Goal: Information Seeking & Learning: Understand process/instructions

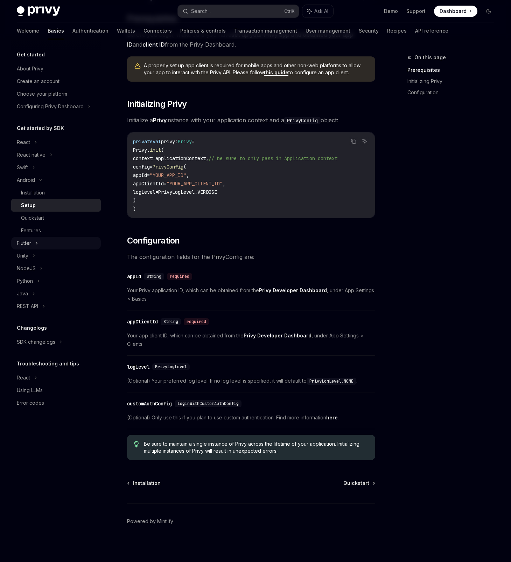
scroll to position [80, 0]
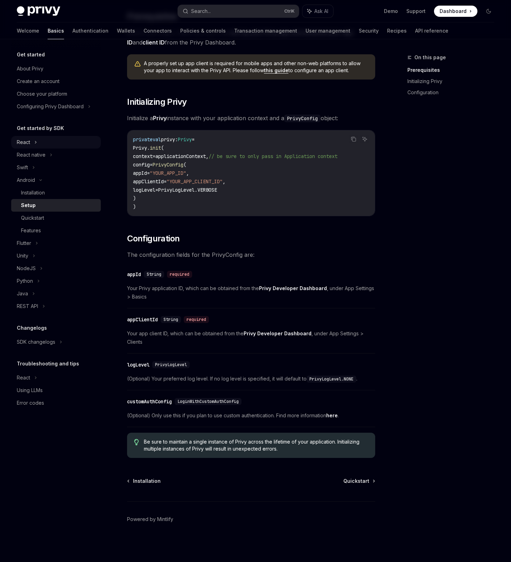
click at [28, 142] on div "React" at bounding box center [23, 142] width 13 height 8
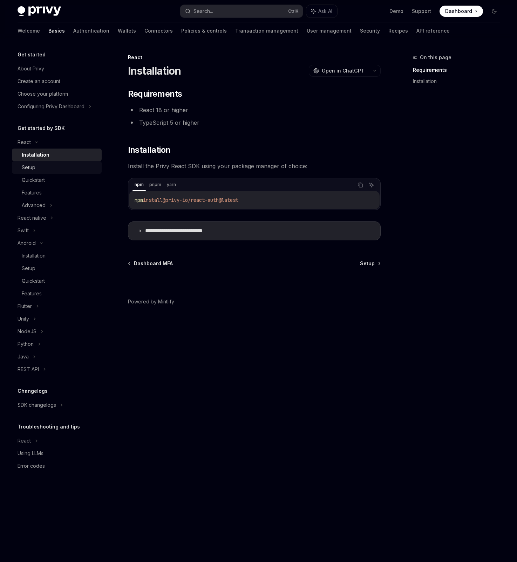
click at [32, 164] on div "Setup" at bounding box center [29, 167] width 14 height 8
type textarea "*"
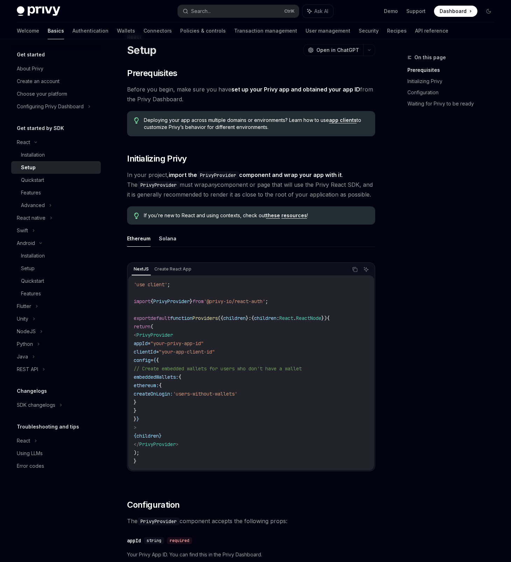
scroll to position [70, 0]
